Goal: Task Accomplishment & Management: Complete application form

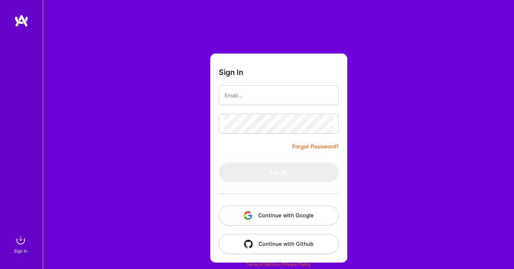
click at [263, 209] on button "Continue with Google" at bounding box center [279, 215] width 120 height 20
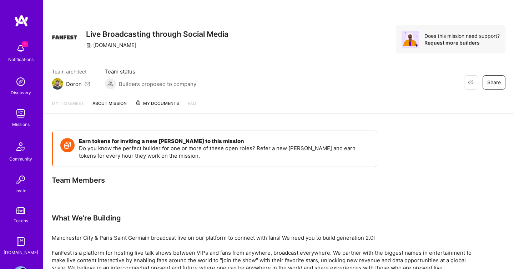
click at [19, 49] on img at bounding box center [21, 48] width 14 height 14
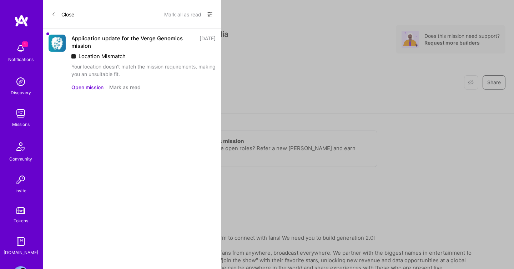
click at [88, 85] on button "Open mission" at bounding box center [87, 86] width 32 height 7
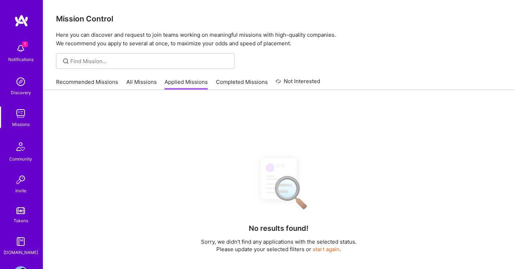
click at [92, 82] on link "Recommended Missions" at bounding box center [87, 84] width 62 height 12
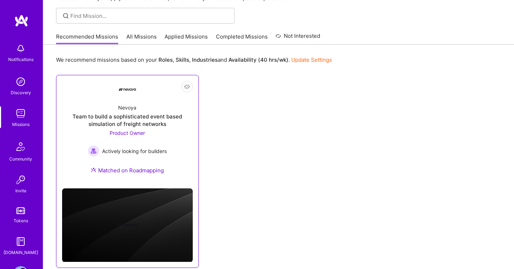
scroll to position [61, 0]
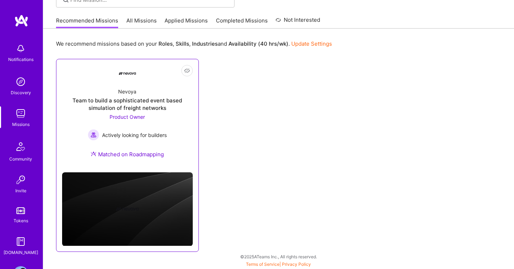
click at [133, 134] on span "Actively looking for builders" at bounding box center [134, 134] width 65 height 7
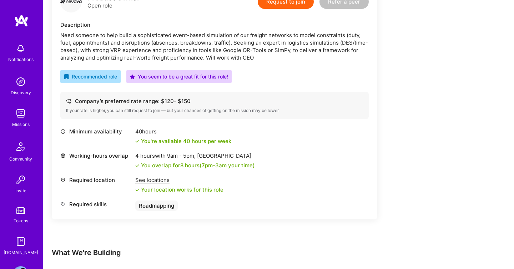
scroll to position [152, 0]
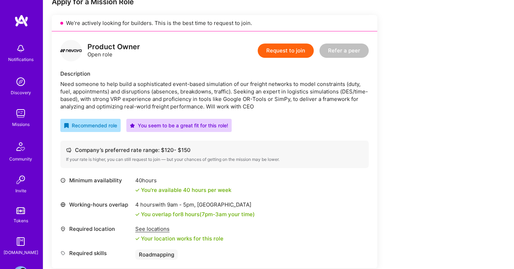
click at [299, 59] on div "Request to join Refer a peer" at bounding box center [313, 50] width 111 height 21
click at [298, 56] on button "Request to join" at bounding box center [286, 51] width 56 height 14
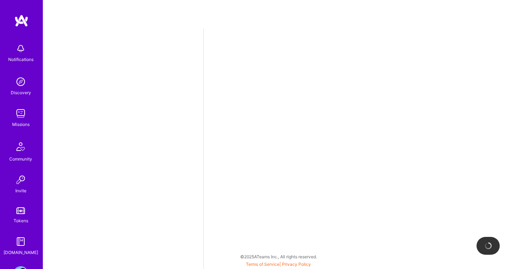
select select "GR"
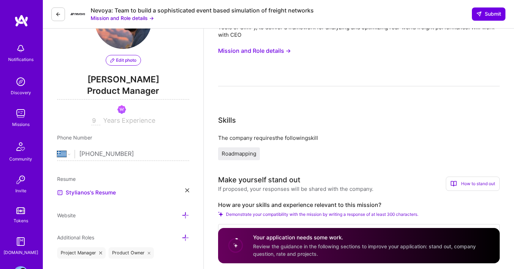
scroll to position [200, 0]
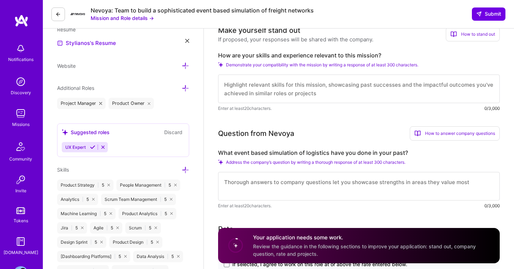
click at [346, 182] on textarea at bounding box center [358, 186] width 281 height 29
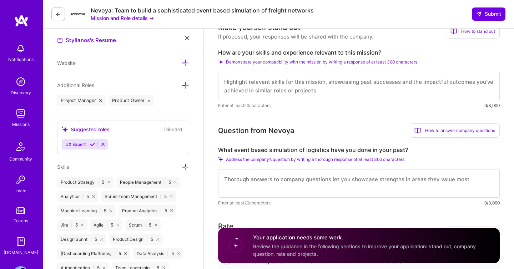
scroll to position [206, 0]
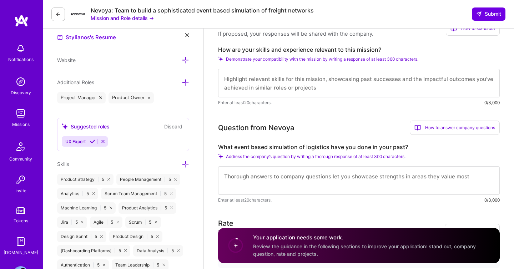
click at [291, 87] on textarea at bounding box center [358, 83] width 281 height 29
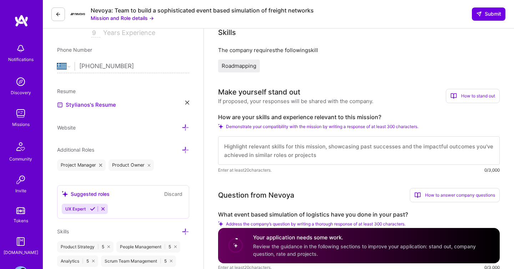
scroll to position [0, 0]
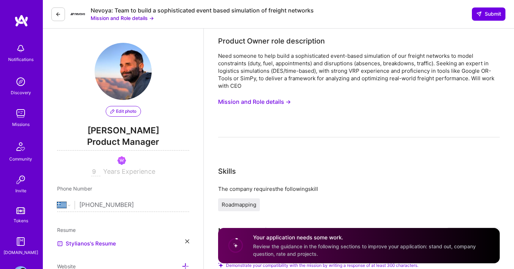
click at [240, 70] on div "Need someone to help build a sophisticated event-based simulation of our freigh…" at bounding box center [358, 70] width 281 height 37
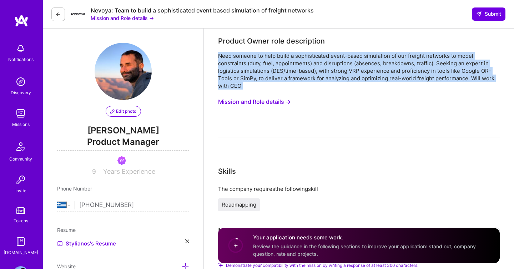
click at [240, 70] on div "Need someone to help build a sophisticated event-based simulation of our freigh…" at bounding box center [358, 70] width 281 height 37
copy div "Need someone to help build a sophisticated event-based simulation of our freigh…"
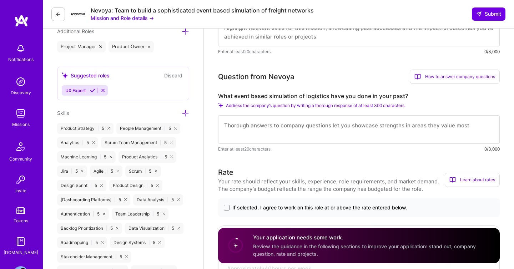
scroll to position [260, 0]
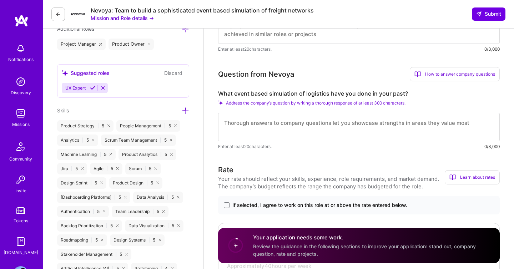
click at [226, 95] on label "What event based simulation of logistics have you done in your past?" at bounding box center [358, 93] width 281 height 7
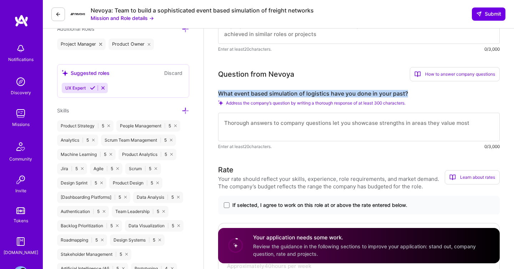
click at [226, 95] on label "What event based simulation of logistics have you done in your past?" at bounding box center [358, 93] width 281 height 7
copy label "What event based simulation of logistics have you done in your past?"
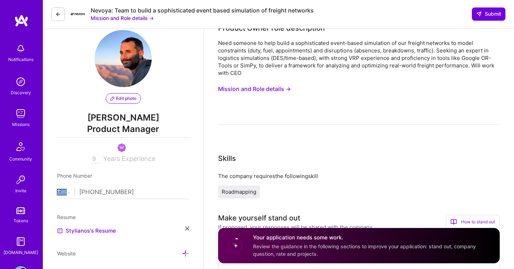
scroll to position [0, 0]
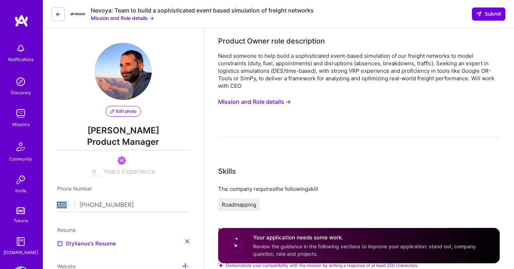
click at [268, 79] on div "Need someone to help build a sophisticated event-based simulation of our freigh…" at bounding box center [358, 70] width 281 height 37
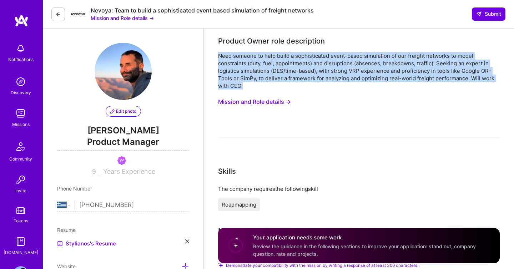
click at [268, 79] on div "Need someone to help build a sophisticated event-based simulation of our freigh…" at bounding box center [358, 70] width 281 height 37
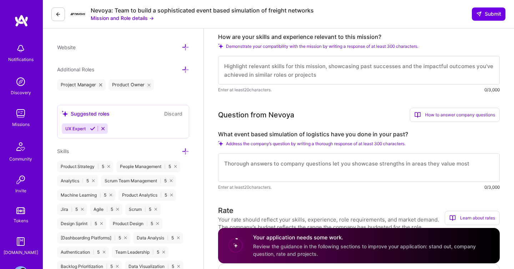
scroll to position [253, 0]
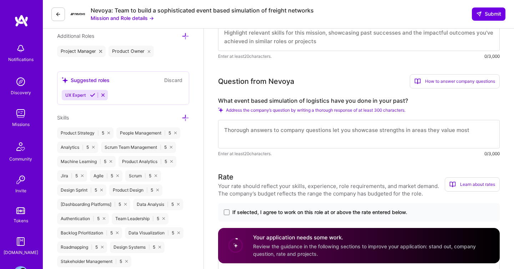
click at [256, 41] on textarea at bounding box center [358, 36] width 281 height 29
paste textarea "In my current role as Head of Product at a company building software for large-…"
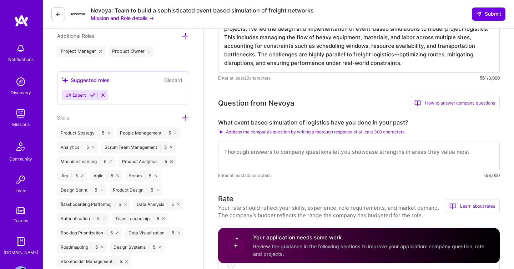
scroll to position [280, 0]
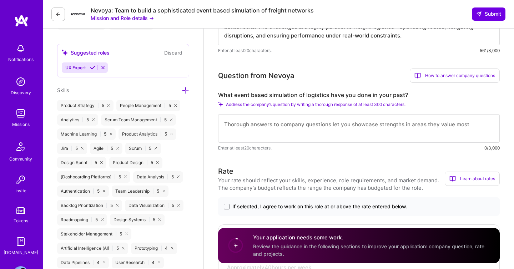
type textarea "In my current role as Head of Product at a company building software for large-…"
click at [244, 129] on textarea at bounding box center [358, 128] width 281 height 29
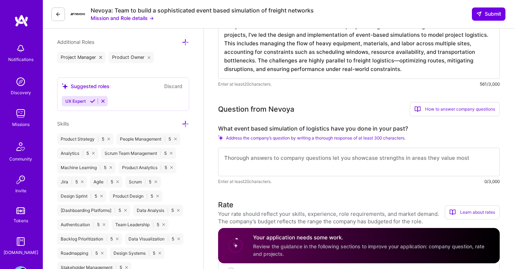
scroll to position [209, 0]
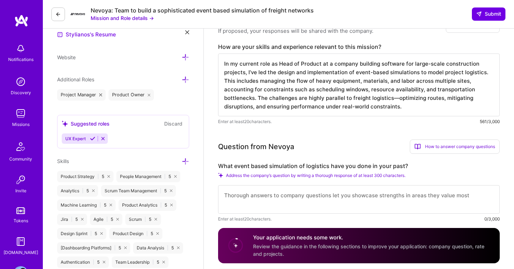
click at [250, 95] on textarea "In my current role as Head of Product at a company building software for large-…" at bounding box center [358, 85] width 281 height 63
click at [246, 195] on textarea at bounding box center [358, 199] width 281 height 29
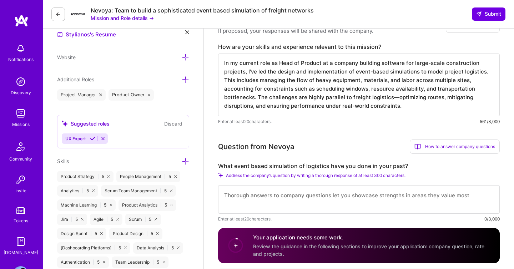
click at [271, 164] on label "What event based simulation of logistics have you done in your past?" at bounding box center [358, 165] width 281 height 7
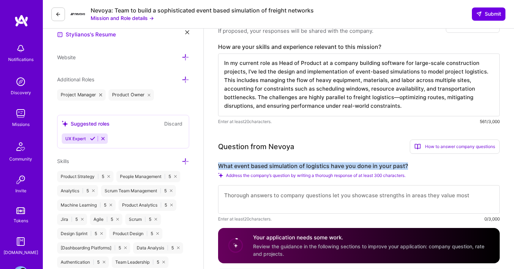
click at [271, 164] on label "What event based simulation of logistics have you done in your past?" at bounding box center [358, 165] width 281 height 7
copy label "What event based simulation of logistics have you done in your past?"
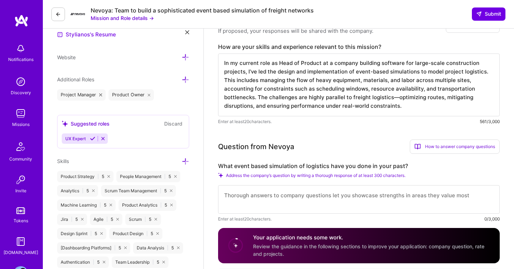
click at [316, 182] on div "What event based simulation of logistics have you done in your past? Address th…" at bounding box center [358, 192] width 281 height 60
click at [315, 190] on textarea at bounding box center [358, 199] width 281 height 29
paste textarea "In my role as Head of Product at a company focused on software for large-scale …"
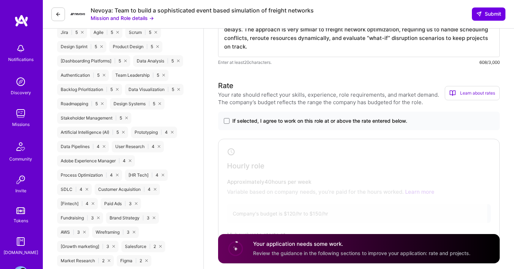
scroll to position [413, 0]
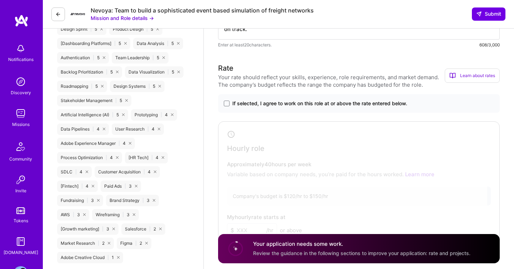
type textarea "In my role as Head of Product at a company focused on software for large-scale …"
click at [242, 105] on span "If selected, I agree to work on this role at or above the rate entered below." at bounding box center [319, 103] width 175 height 7
click at [0, 0] on input "If selected, I agree to work on this role at or above the rate entered below." at bounding box center [0, 0] width 0 height 0
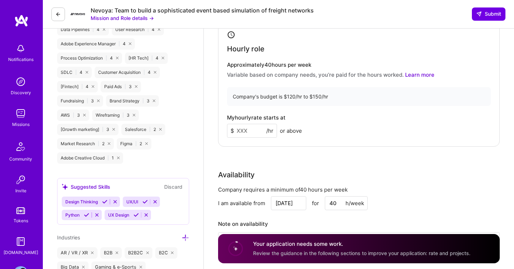
scroll to position [455, 0]
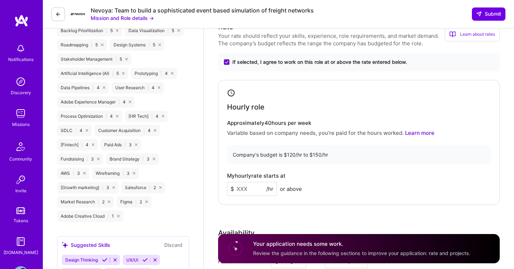
click at [248, 186] on input at bounding box center [252, 189] width 50 height 14
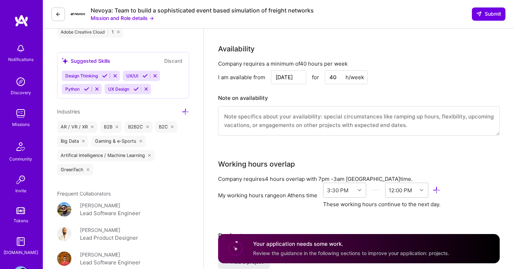
scroll to position [640, 0]
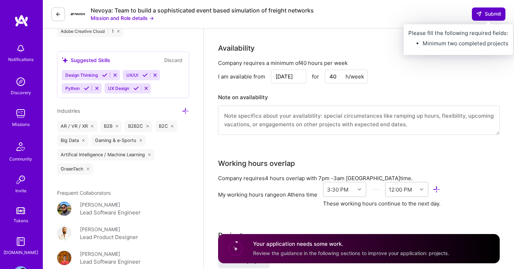
type input "130"
click at [484, 17] on span "Submit" at bounding box center [488, 13] width 25 height 7
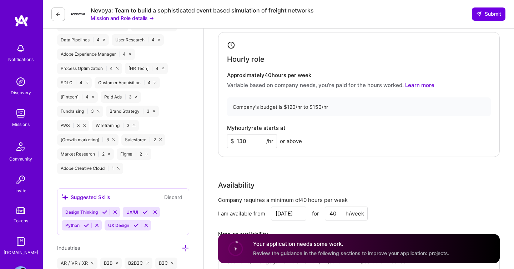
scroll to position [503, 0]
click at [484, 251] on div "Your application needs some work. Review the guidance in the following sections…" at bounding box center [358, 248] width 281 height 29
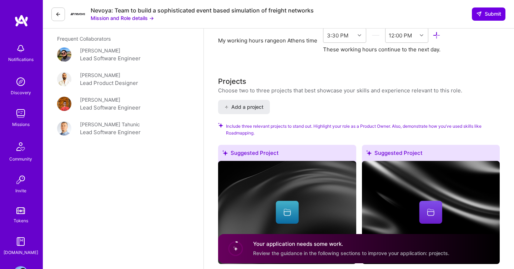
scroll to position [794, 0]
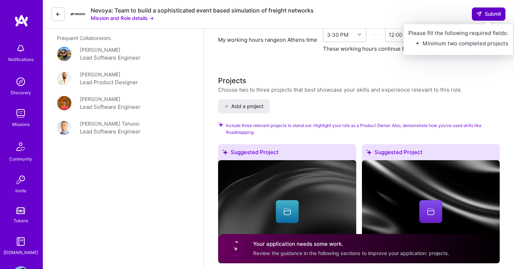
click at [483, 17] on span "Submit" at bounding box center [488, 13] width 25 height 7
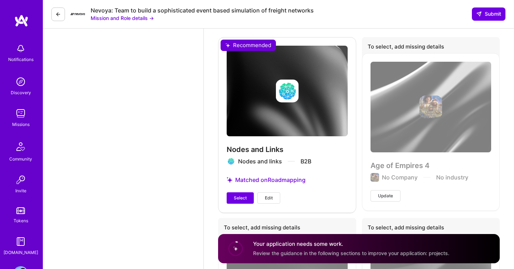
scroll to position [1599, 0]
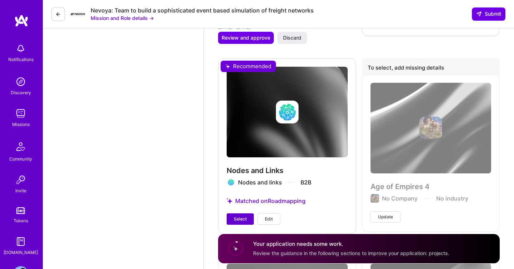
click at [244, 214] on button "Select" at bounding box center [239, 218] width 27 height 11
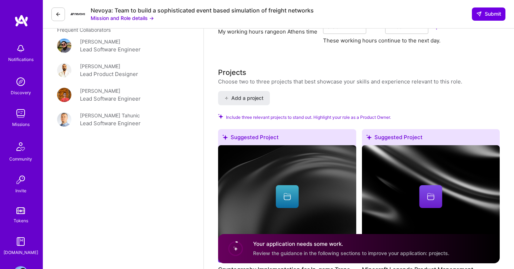
scroll to position [728, 0]
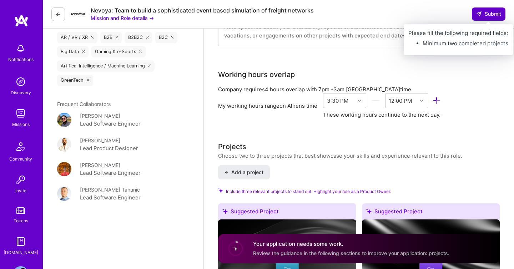
click at [481, 14] on span "Submit" at bounding box center [488, 13] width 25 height 7
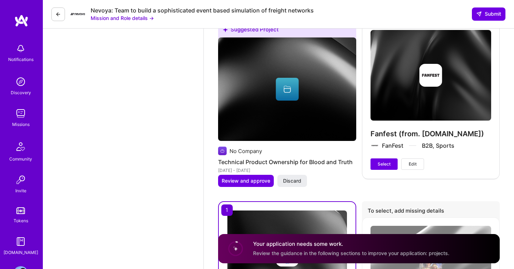
scroll to position [1448, 0]
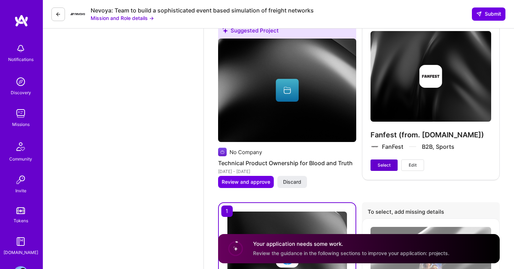
click at [377, 165] on button "Select" at bounding box center [383, 164] width 27 height 11
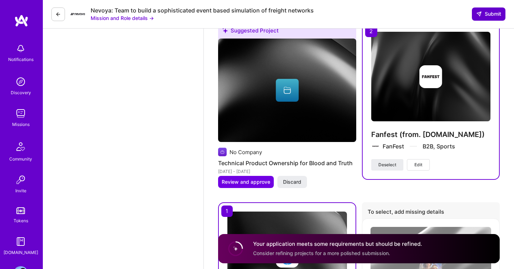
click at [479, 19] on button "Submit" at bounding box center [489, 13] width 34 height 13
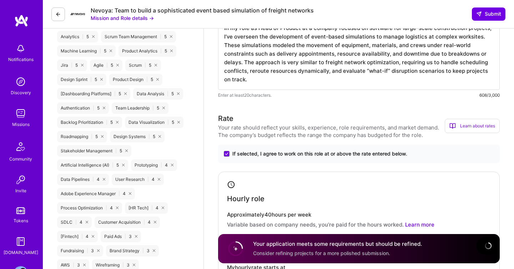
scroll to position [0, 0]
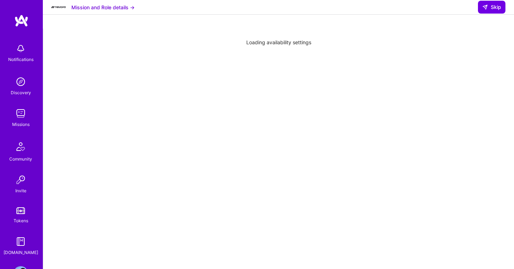
click at [47, 29] on div "Loading availability settings" at bounding box center [278, 227] width 470 height 397
